Goal: Task Accomplishment & Management: Complete application form

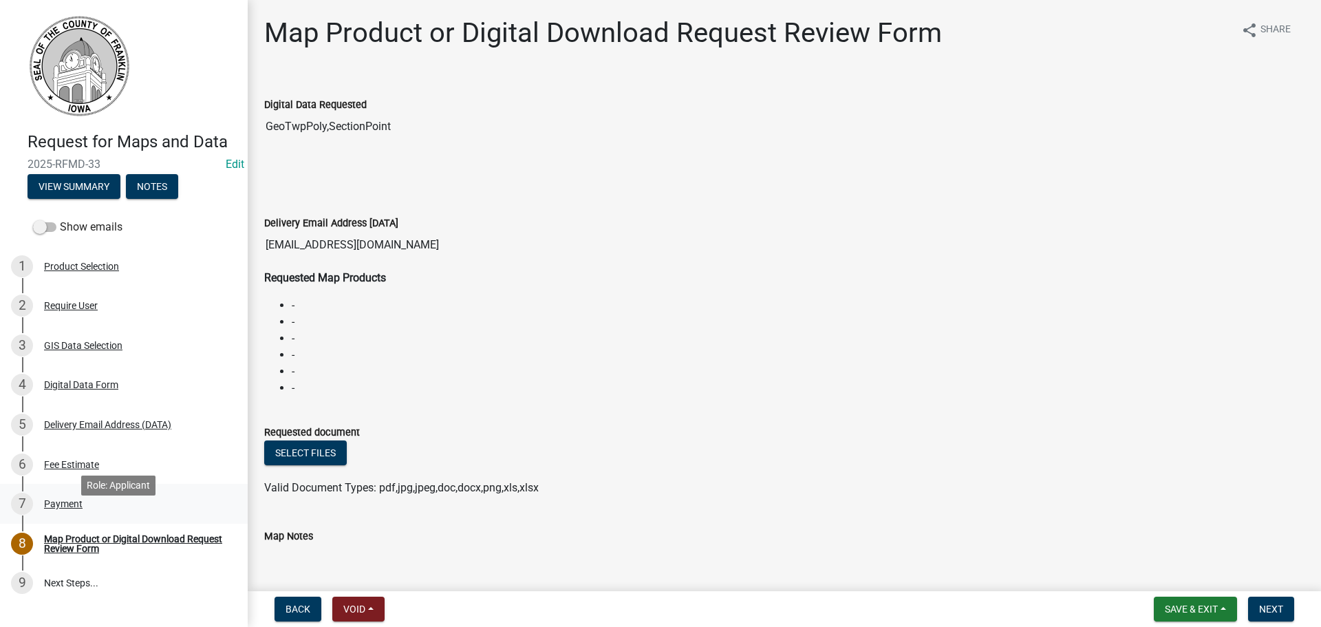
click at [52, 508] on div "Payment" at bounding box center [63, 504] width 39 height 10
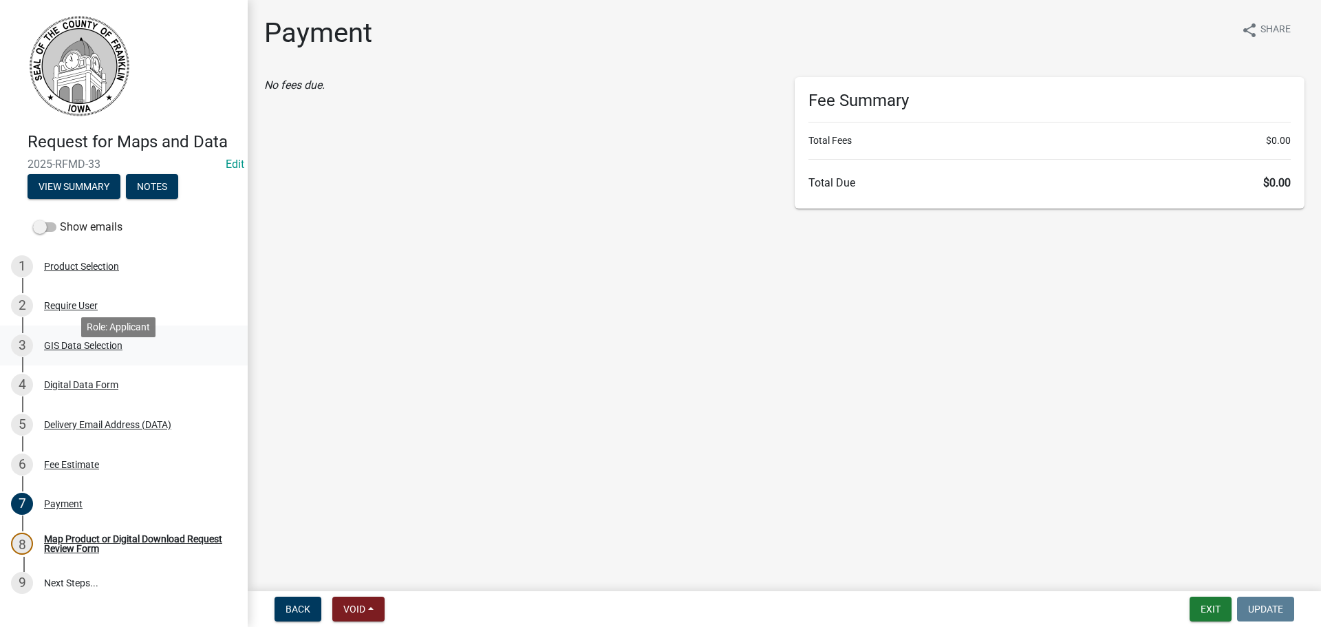
click at [61, 350] on div "GIS Data Selection" at bounding box center [83, 345] width 78 height 10
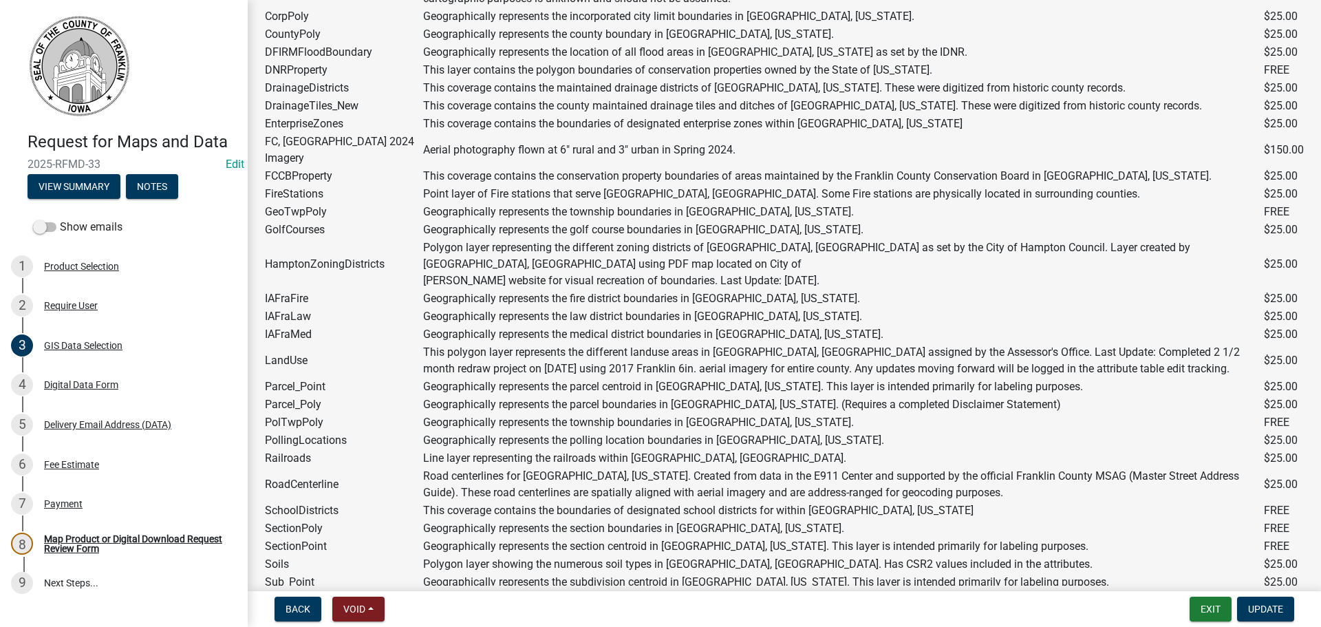
scroll to position [206, 0]
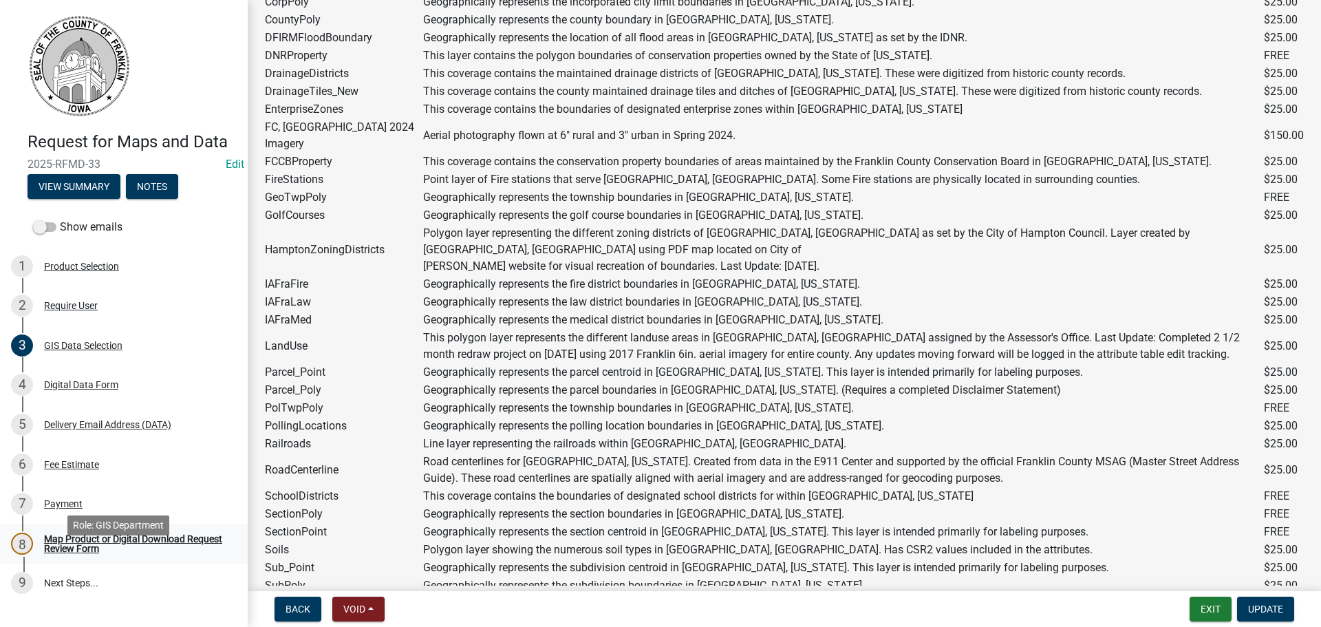
click at [96, 553] on div "Map Product or Digital Download Request Review Form" at bounding box center [135, 543] width 182 height 19
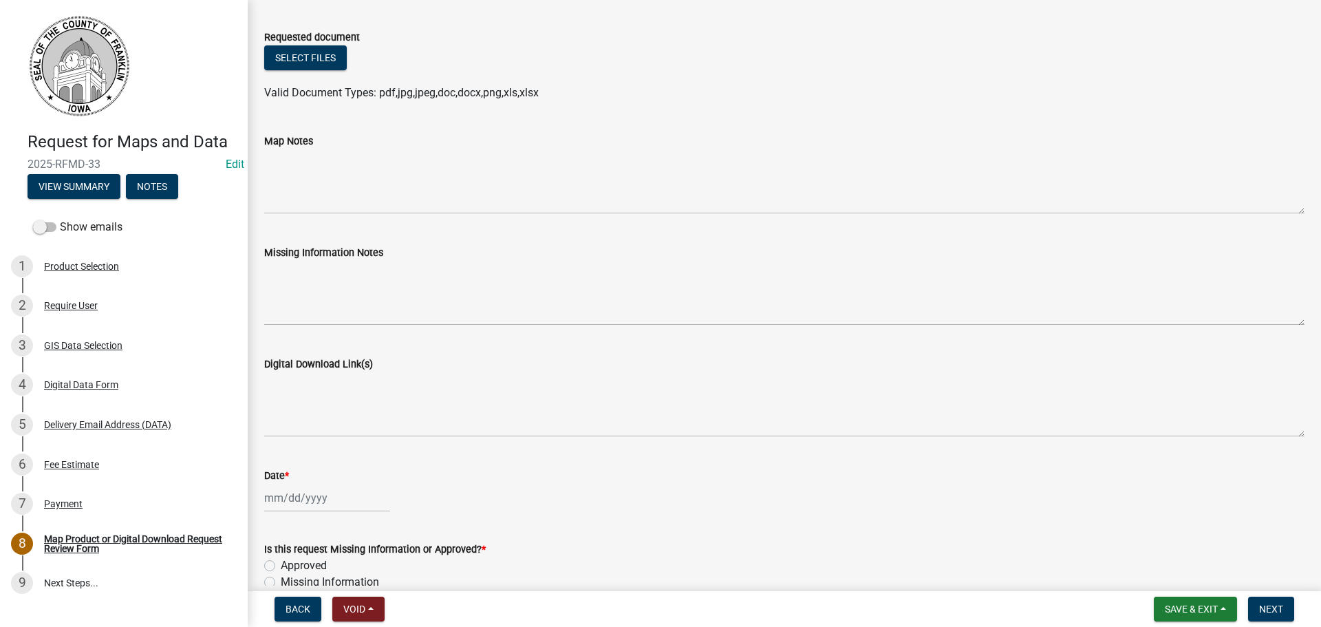
scroll to position [481, 0]
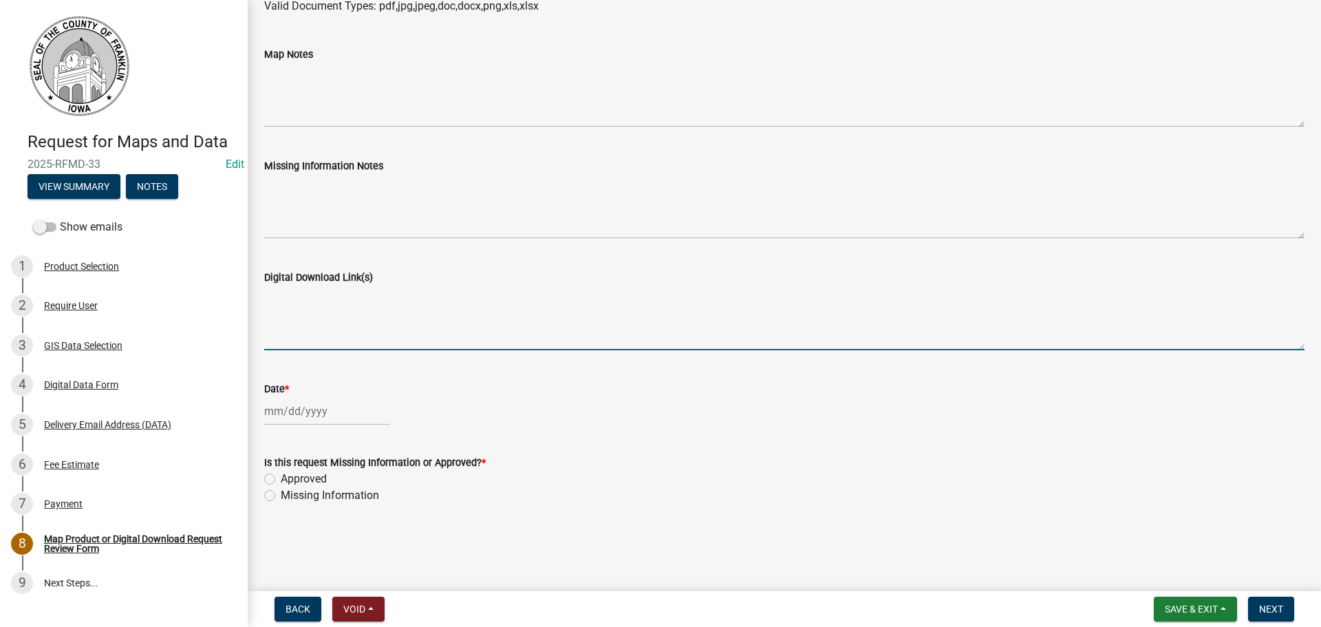
click at [276, 296] on textarea "Digital Download Link(s)" at bounding box center [784, 317] width 1040 height 65
paste textarea "https://www.iowagisdata.org/index.php/s/oxSzdwCL44TebNk"
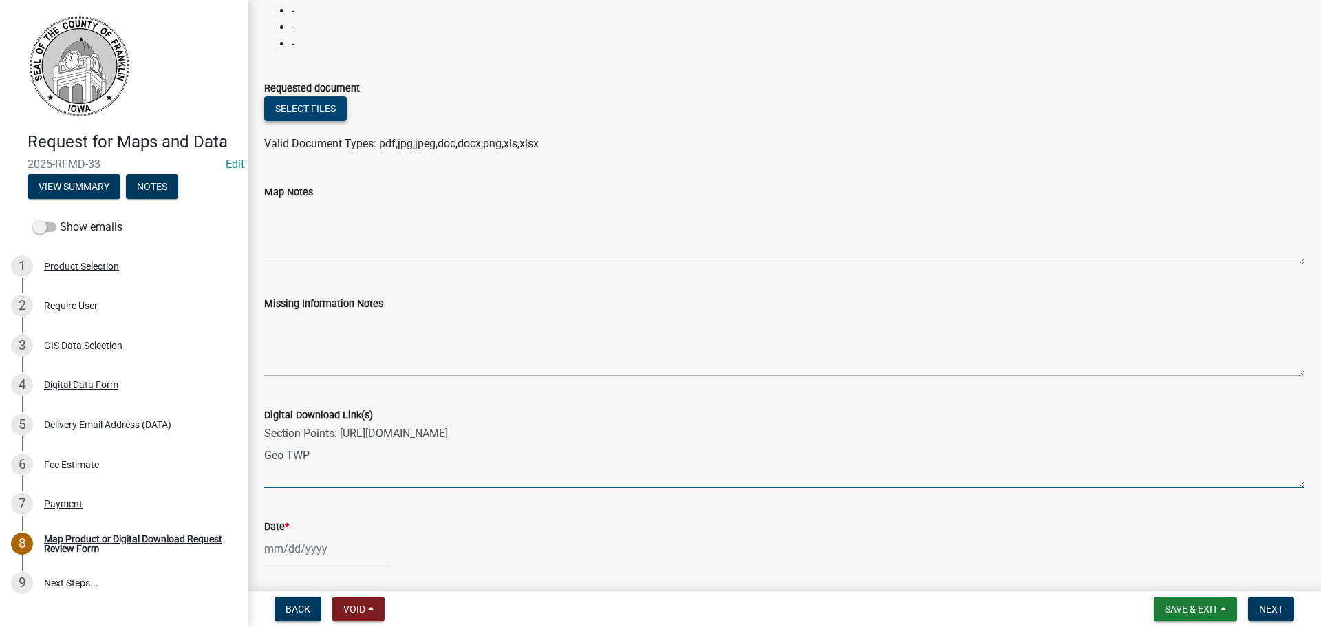
scroll to position [413, 0]
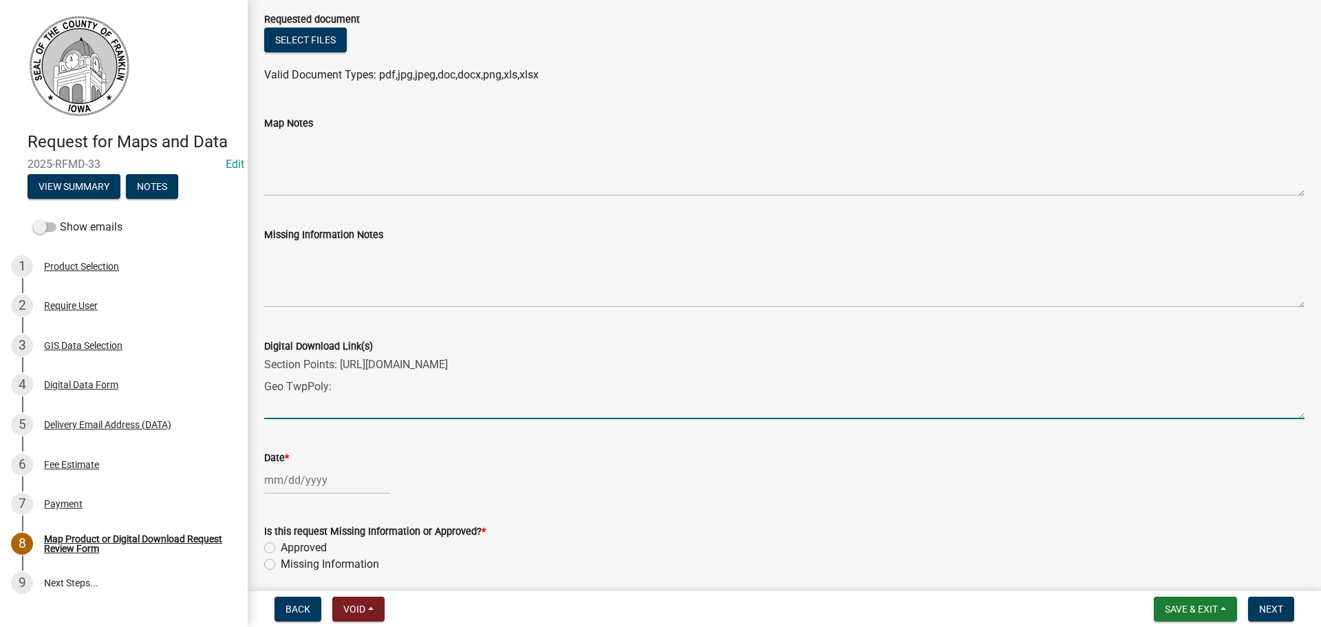
paste textarea "https://www.iowagisdata.org/index.php/s/c4qYoqkmfTnr6at"
click at [307, 389] on textarea "Section Points: https://www.iowagisdata.org/index.php/s/oxSzdwCL44TebNk Geo Twp…" at bounding box center [784, 386] width 1040 height 65
type textarea "Section Points: https://www.iowagisdata.org/index.php/s/oxSzdwCL44TebNk Geo Twp…"
click at [318, 482] on div at bounding box center [327, 480] width 126 height 28
select select "9"
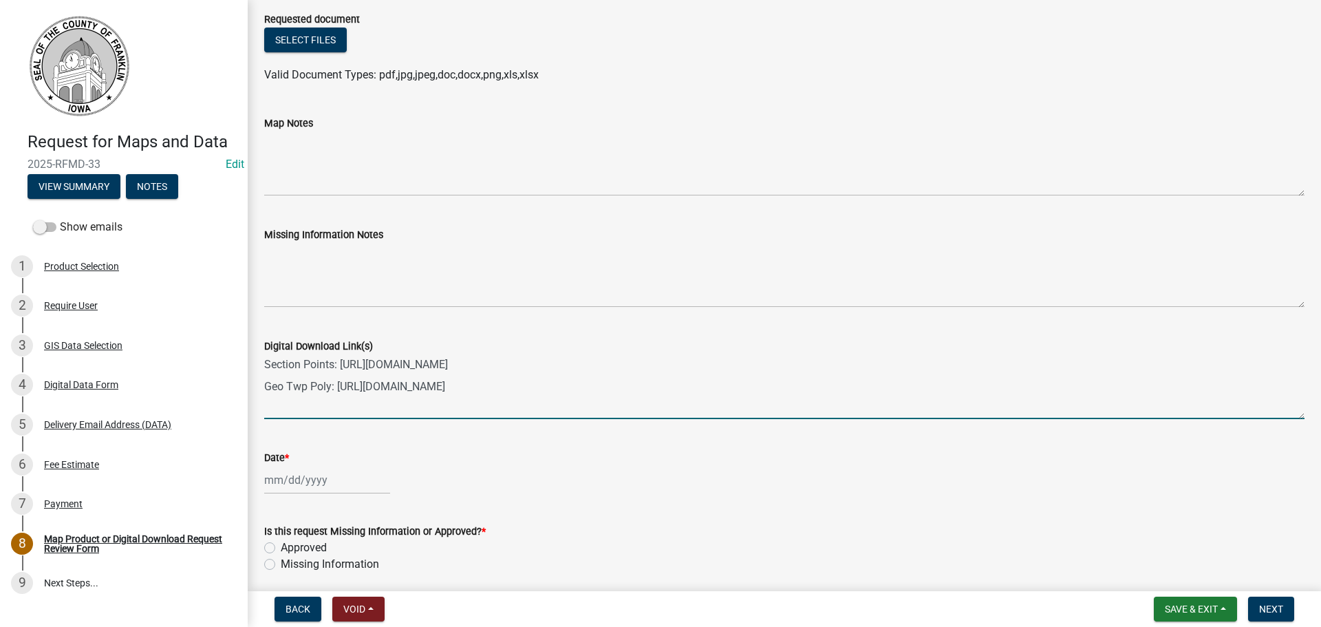
select select "2025"
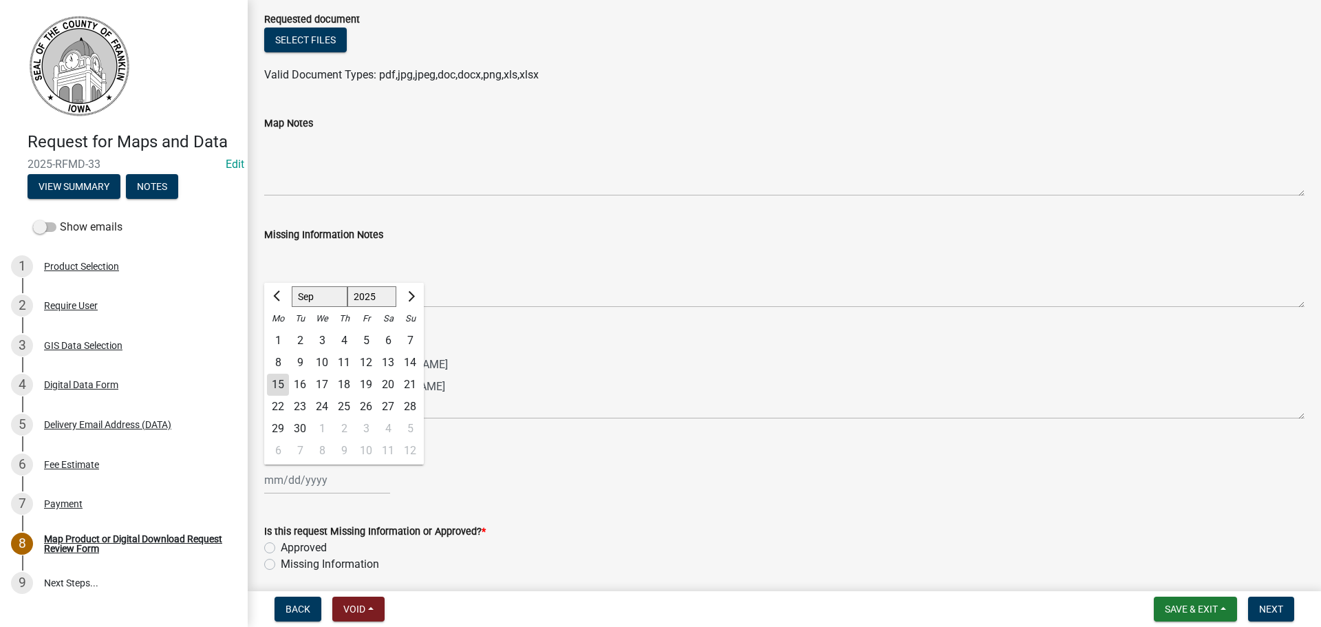
click at [274, 384] on div "15" at bounding box center [278, 384] width 22 height 22
type input "[DATE]"
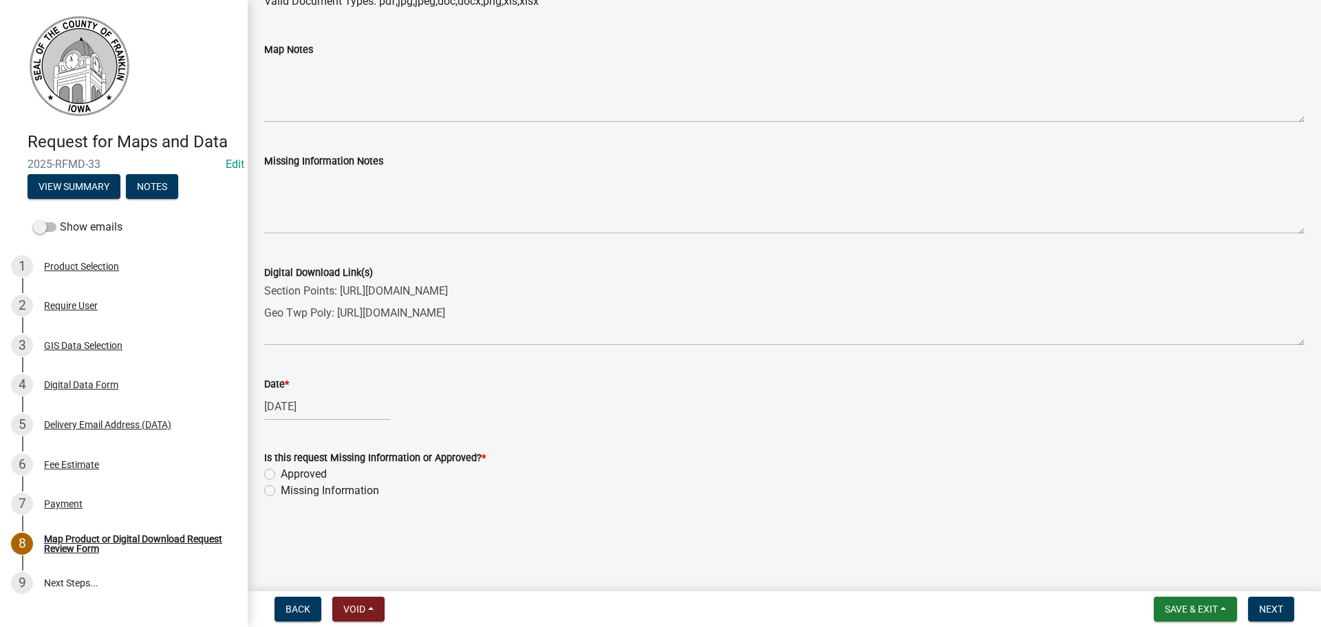
scroll to position [488, 0]
click at [281, 471] on label "Approved" at bounding box center [304, 472] width 46 height 17
click at [281, 471] on input "Approved" at bounding box center [285, 468] width 9 height 9
radio input "true"
click at [1272, 609] on span "Next" at bounding box center [1271, 608] width 24 height 11
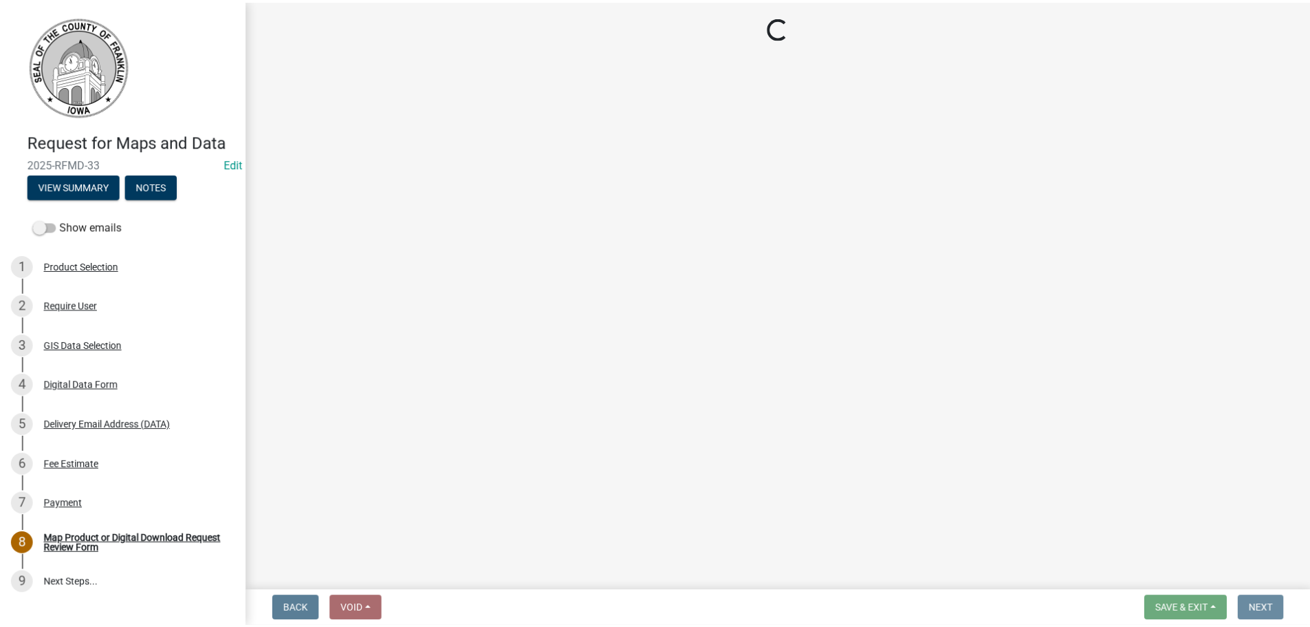
scroll to position [0, 0]
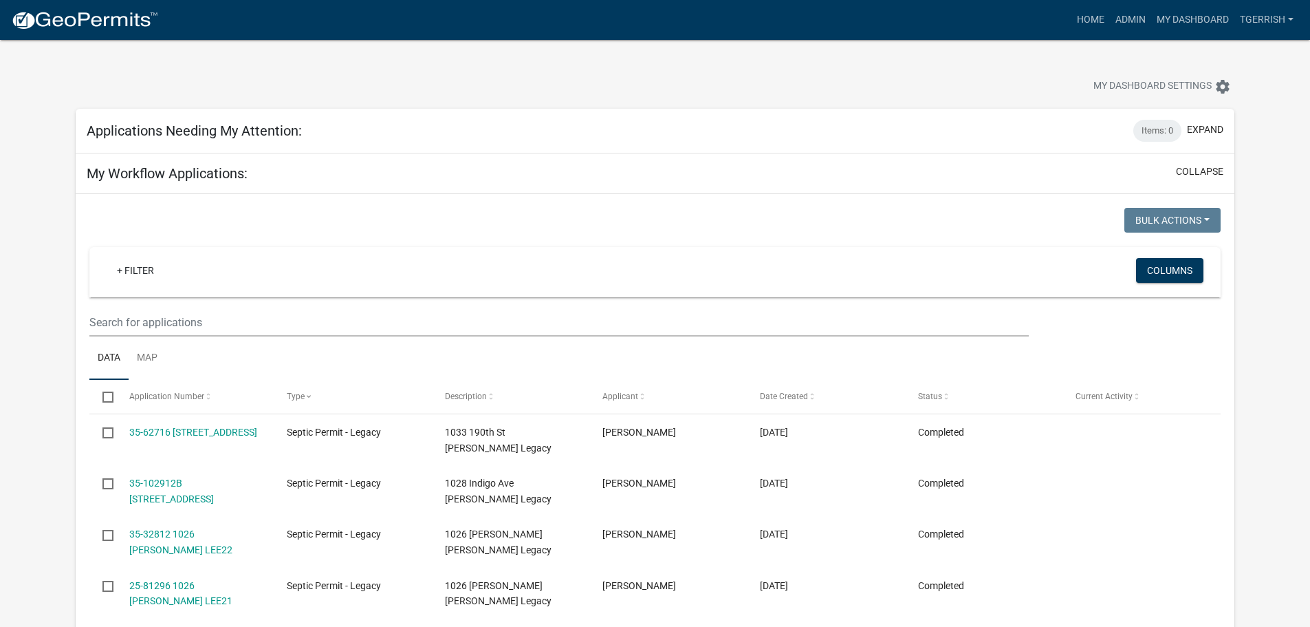
select select "3: 100"
select select "1: 25"
click at [466, 54] on div "My Dashboard Settings settings" at bounding box center [655, 71] width 1180 height 63
